Goal: Information Seeking & Learning: Learn about a topic

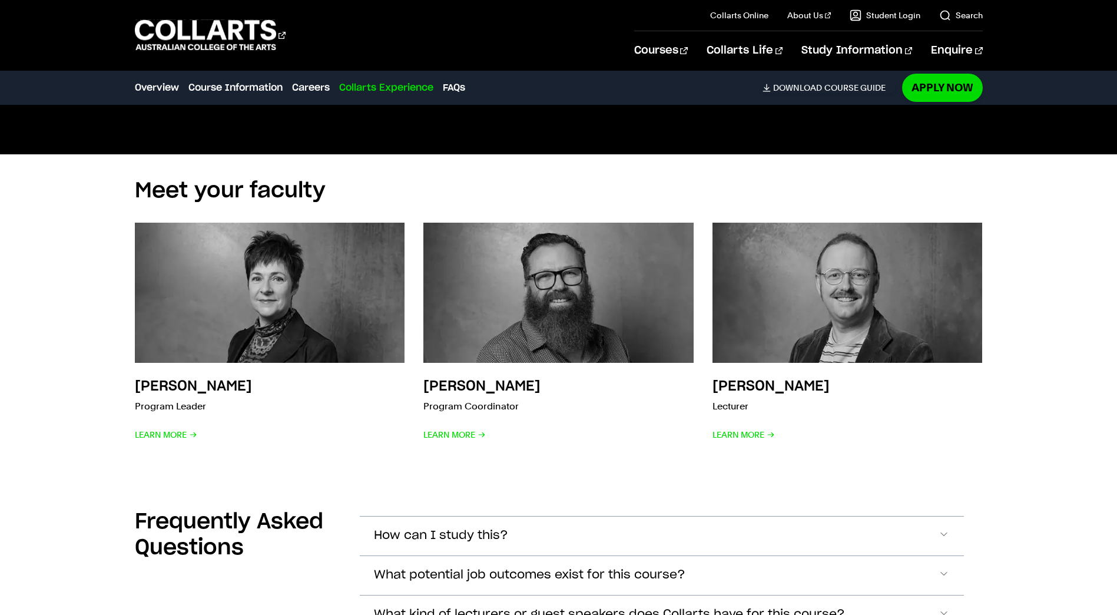
scroll to position [3297, 0]
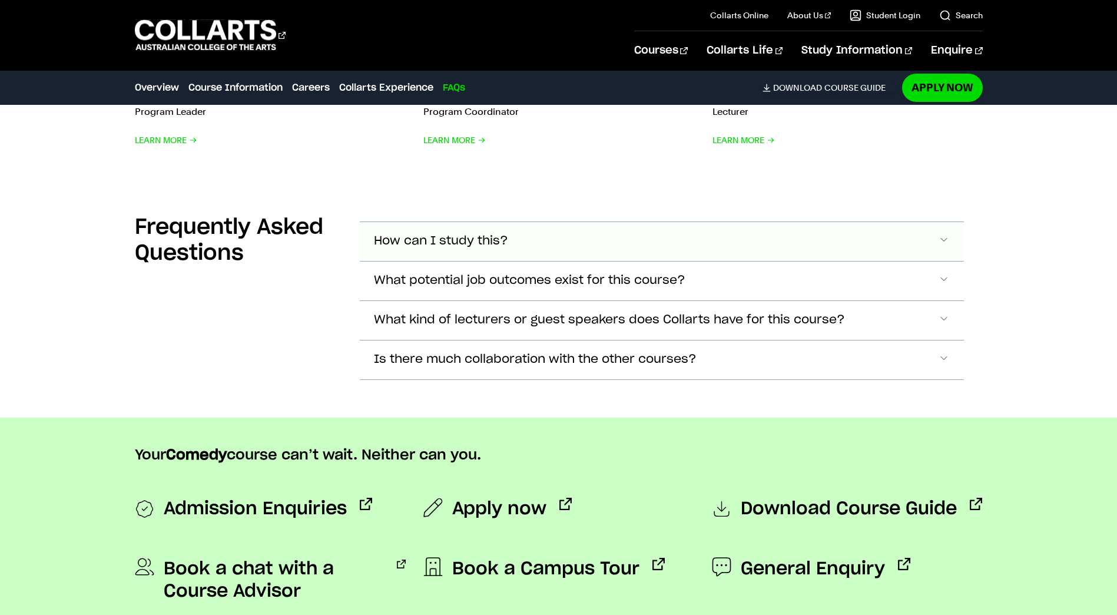
click at [500, 243] on span "How can I study this?" at bounding box center [441, 241] width 134 height 14
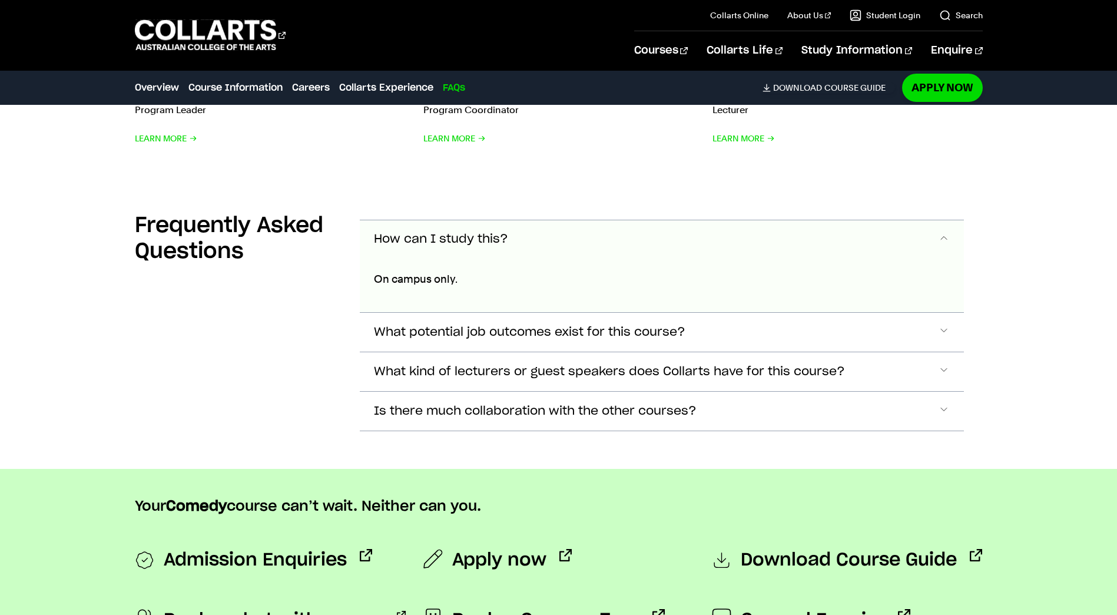
scroll to position [3531, 0]
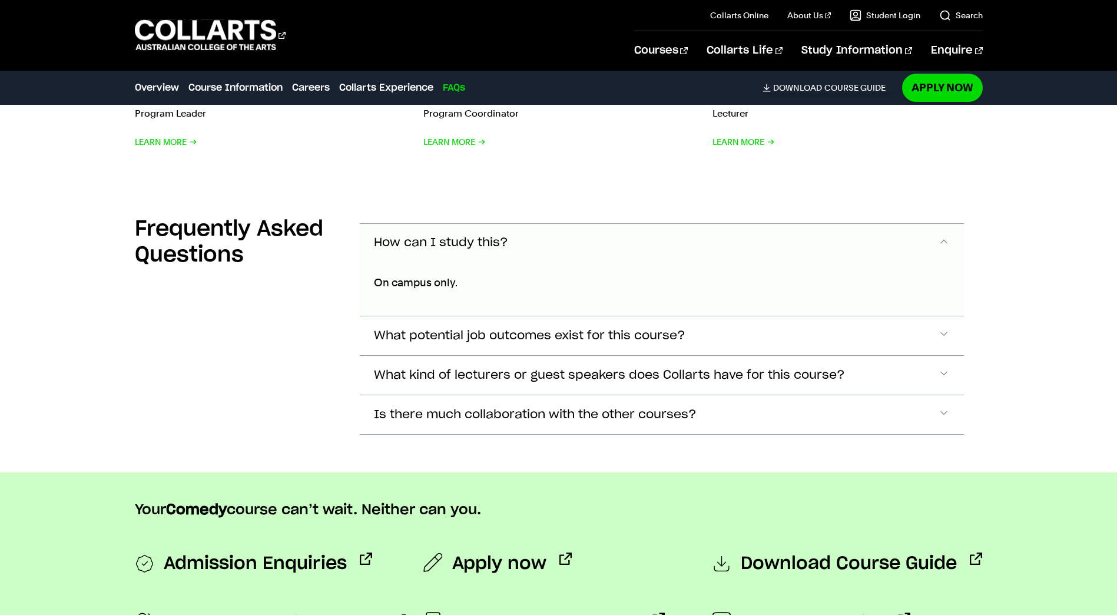
click at [493, 238] on span "How can I study this?" at bounding box center [441, 243] width 134 height 14
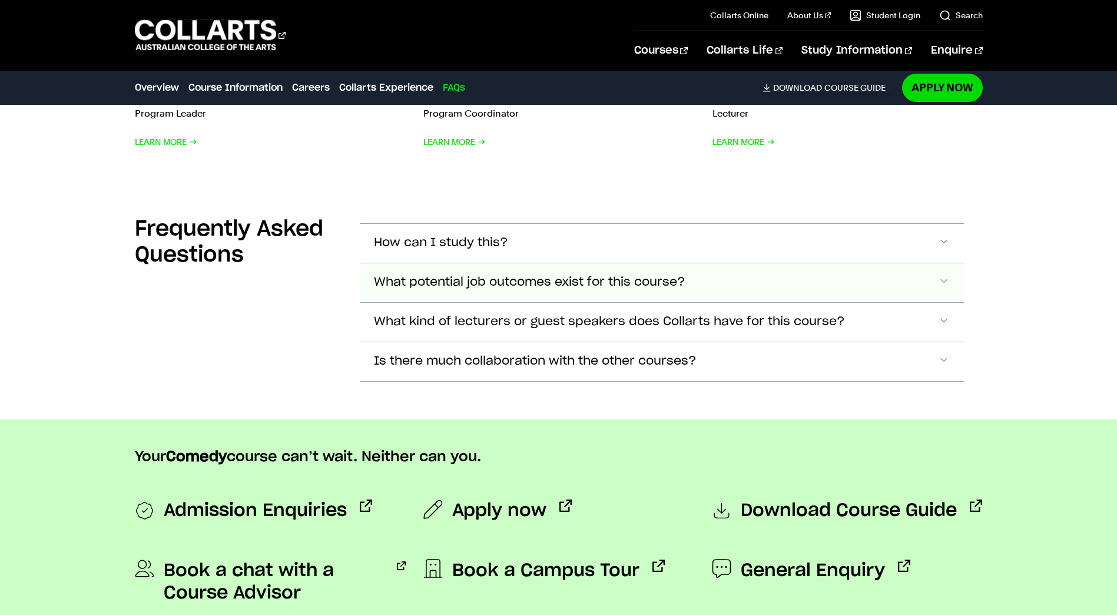
click at [507, 276] on span "What potential job outcomes exist for this course?" at bounding box center [529, 283] width 311 height 14
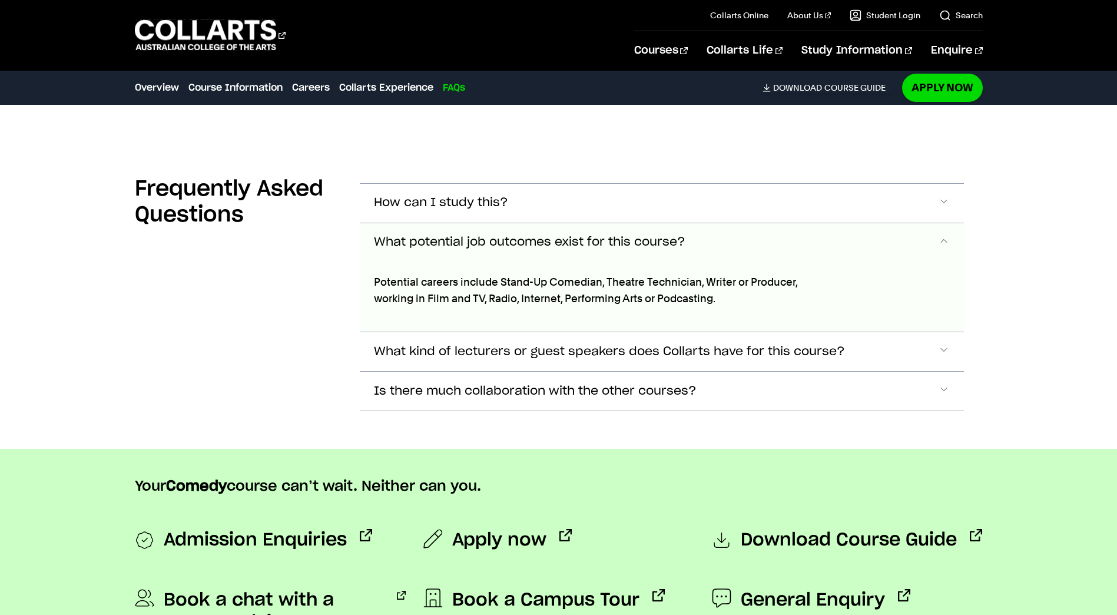
scroll to position [3570, 0]
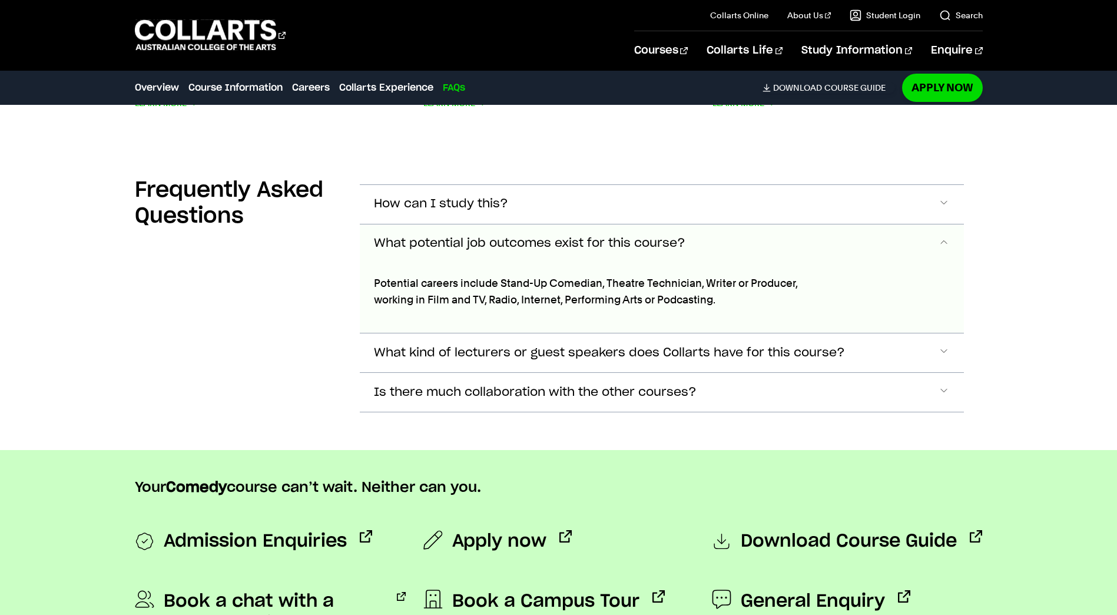
click at [529, 244] on span "What potential job outcomes exist for this course?" at bounding box center [529, 244] width 311 height 14
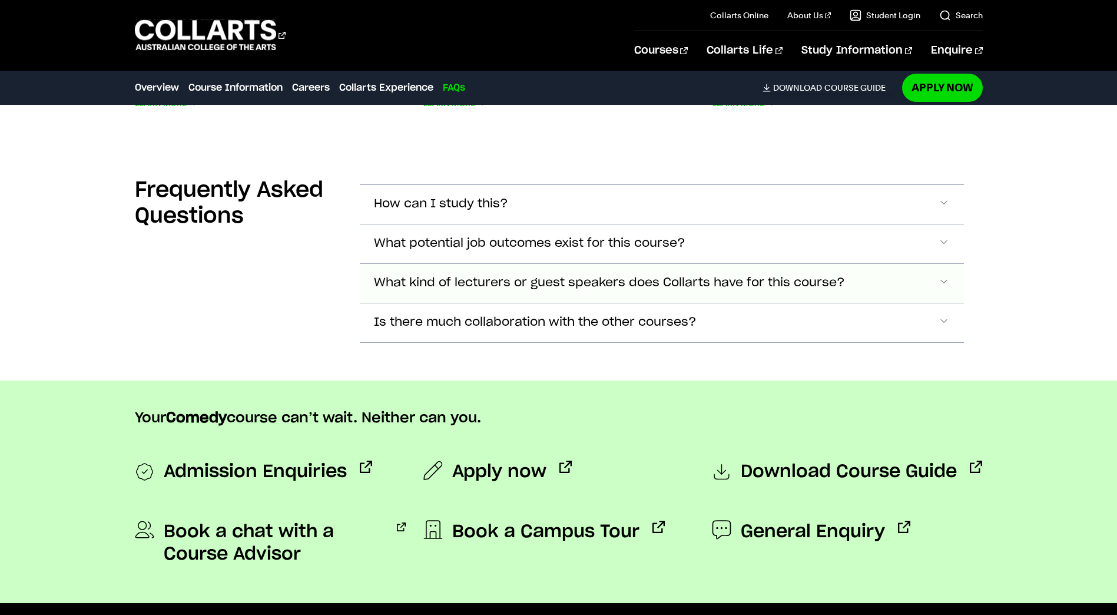
click at [534, 289] on button "What kind of lecturers or guest speakers does Collarts have for this course?" at bounding box center [662, 283] width 604 height 39
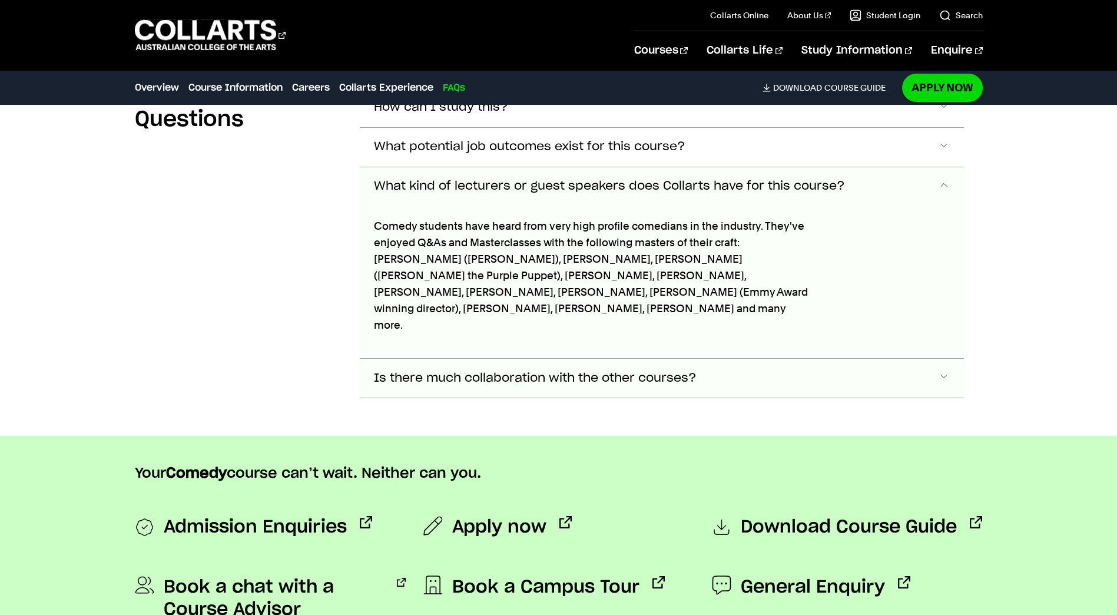
scroll to position [3608, 0]
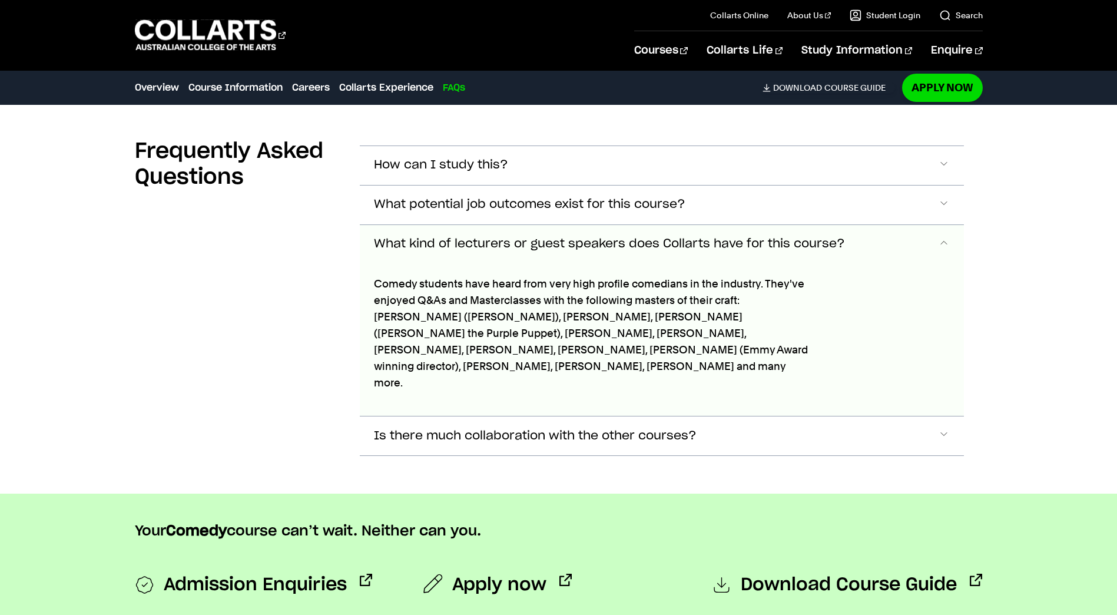
click at [540, 243] on span "What kind of lecturers or guest speakers does Collarts have for this course?" at bounding box center [609, 244] width 471 height 14
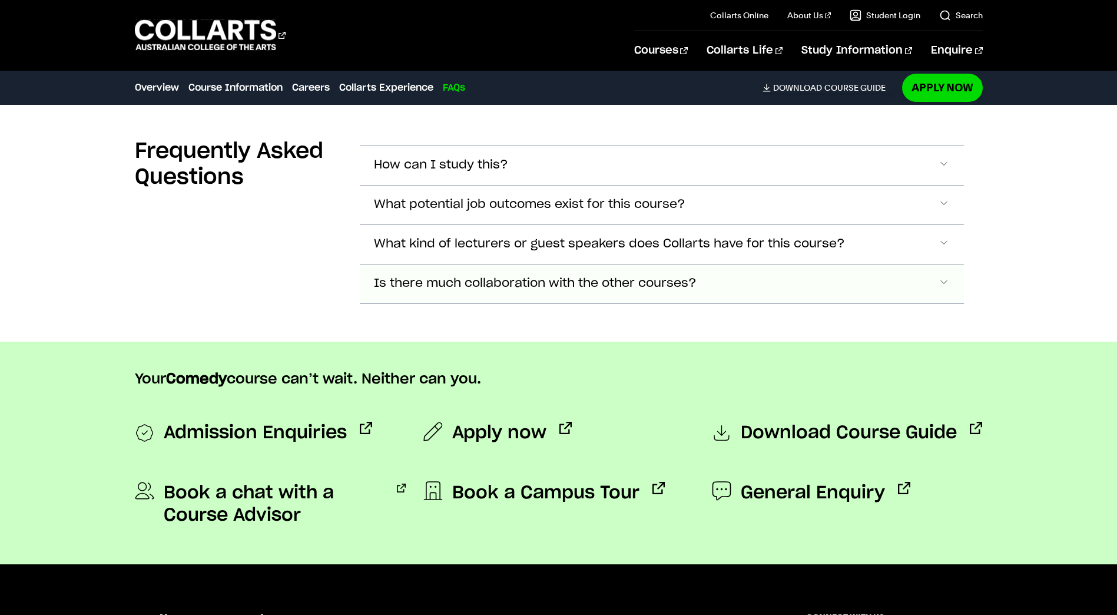
click at [536, 277] on span "Is there much collaboration with the other courses?" at bounding box center [535, 284] width 323 height 14
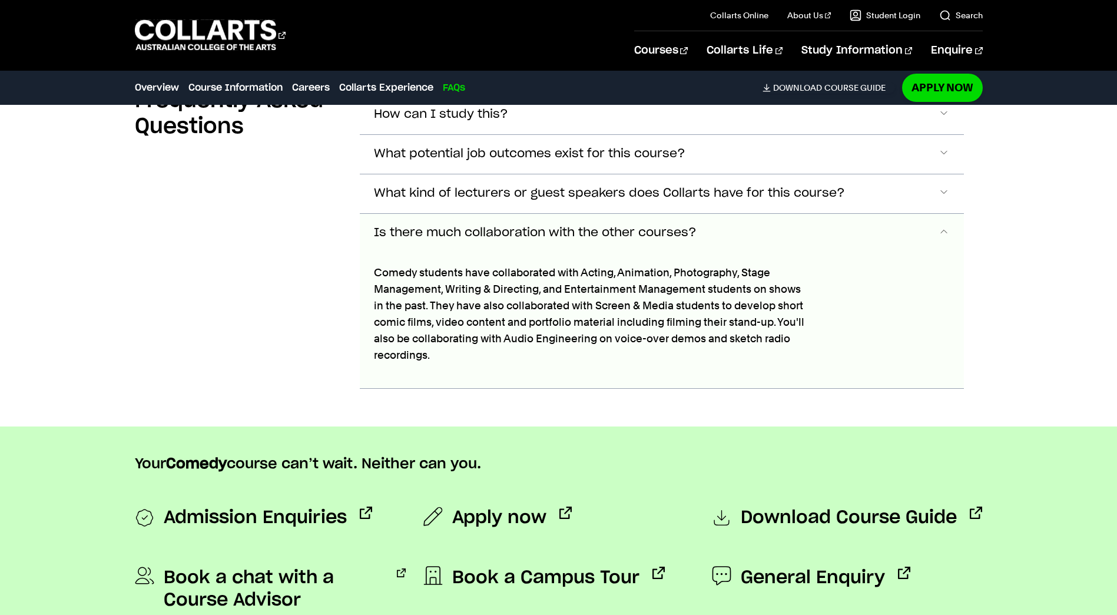
scroll to position [3647, 0]
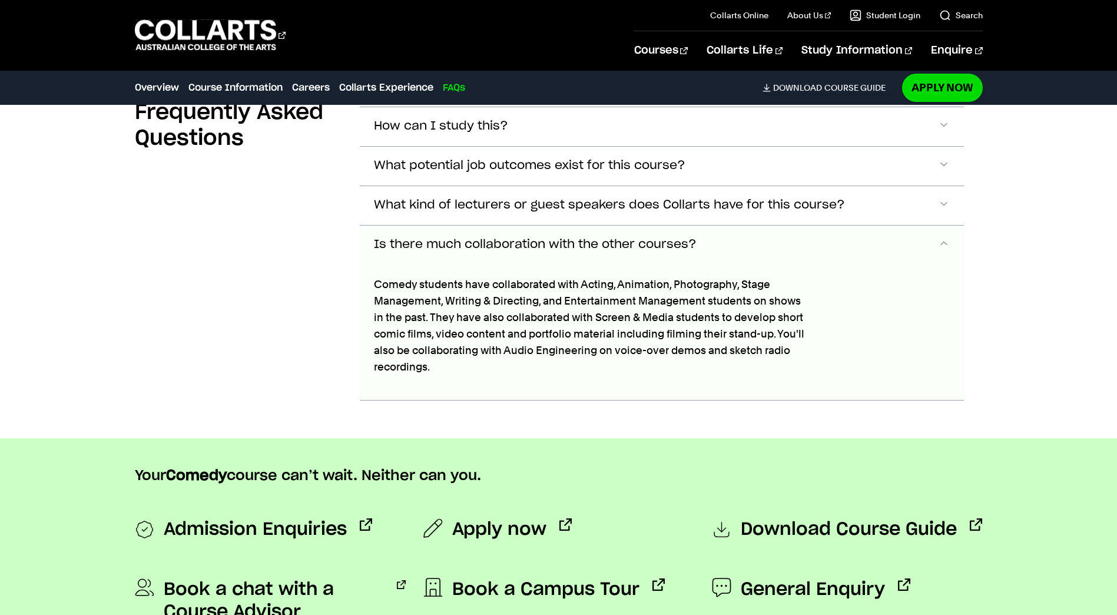
click at [533, 243] on span "Is there much collaboration with the other courses?" at bounding box center [535, 245] width 323 height 14
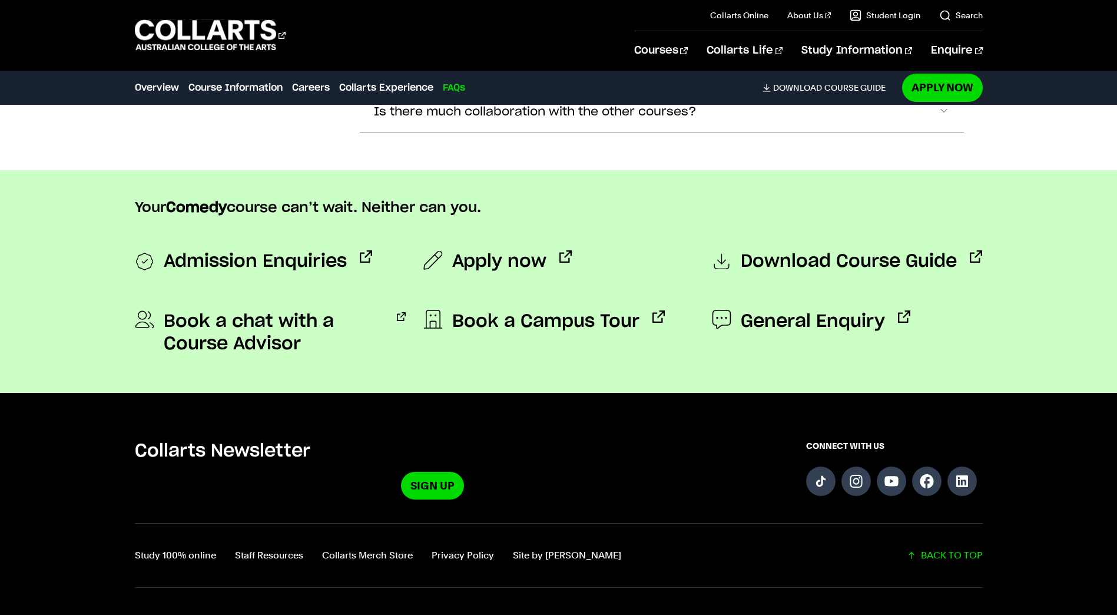
scroll to position [3939, 0]
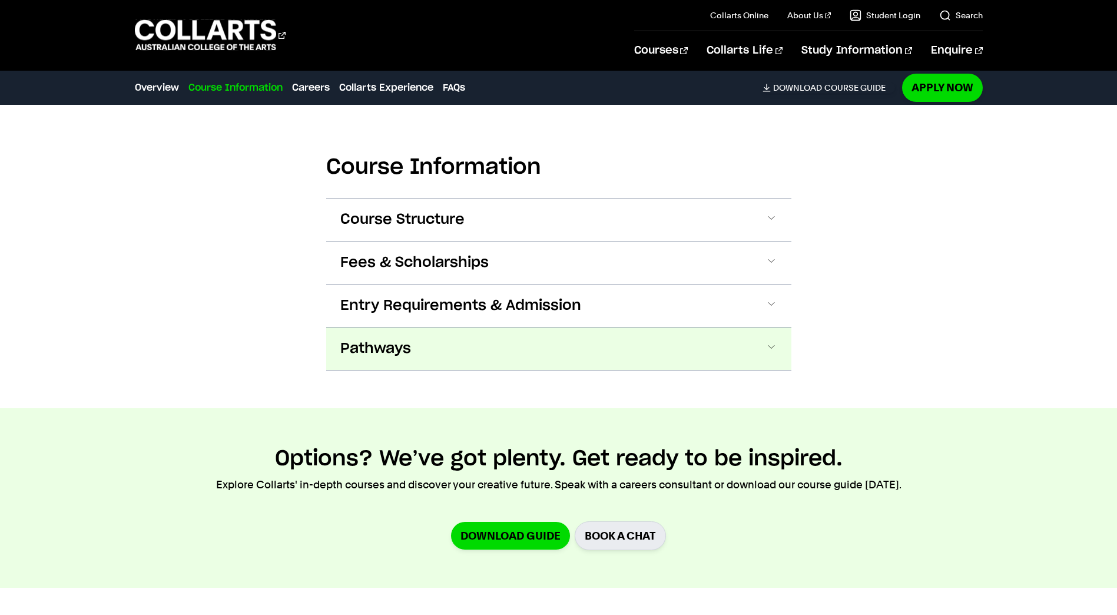
click at [475, 339] on button "Pathways" at bounding box center [558, 348] width 465 height 42
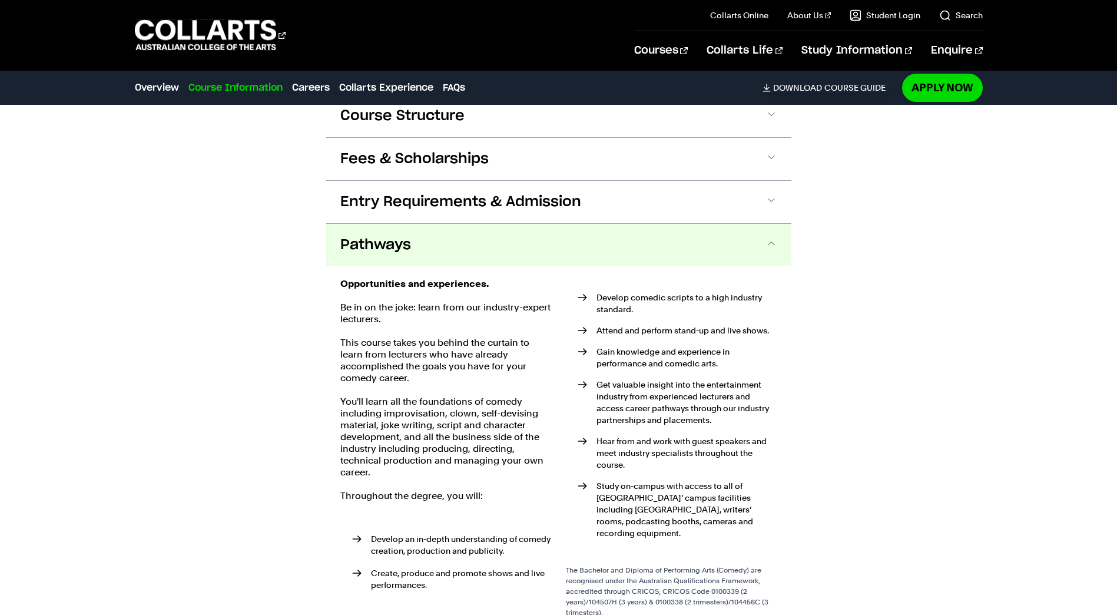
click at [516, 236] on button "Pathways" at bounding box center [558, 245] width 465 height 42
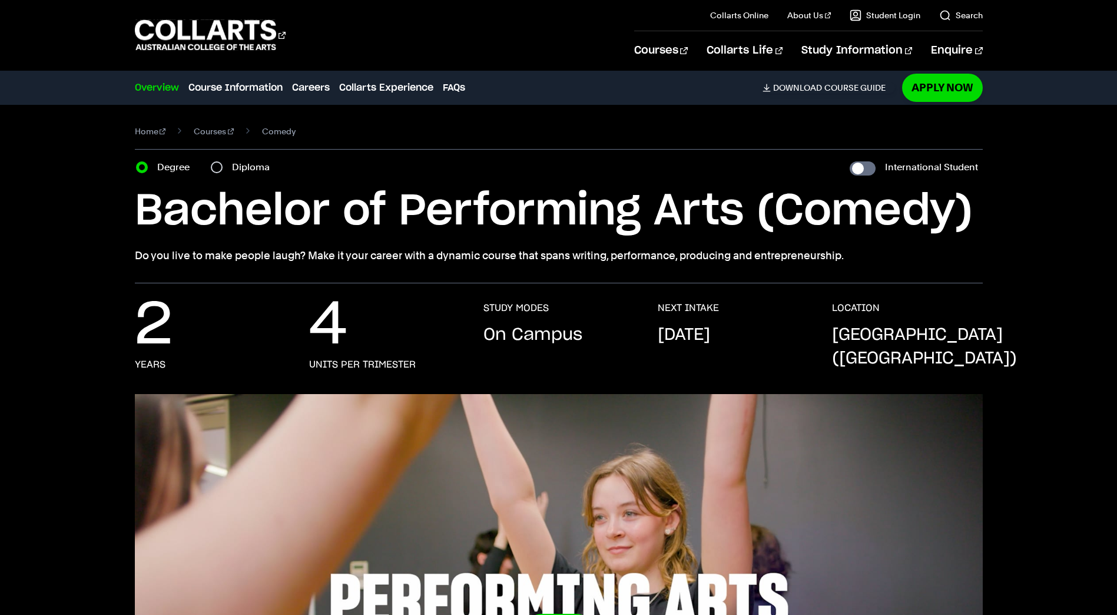
scroll to position [0, 0]
